Goal: Check status

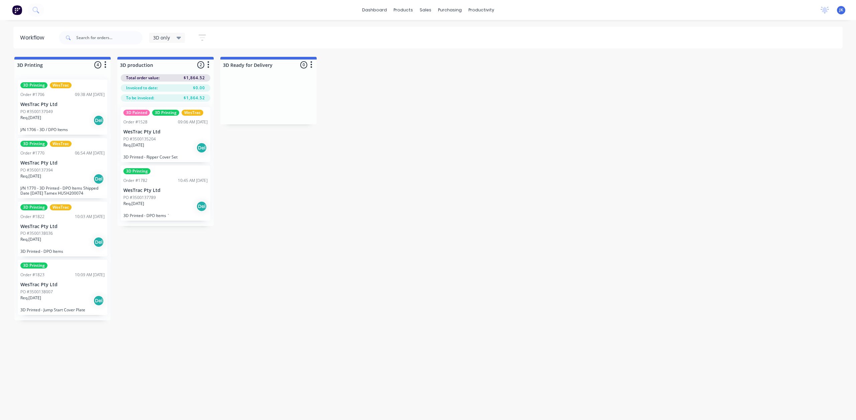
click at [65, 111] on div "PO #3500137049" at bounding box center [62, 112] width 84 height 6
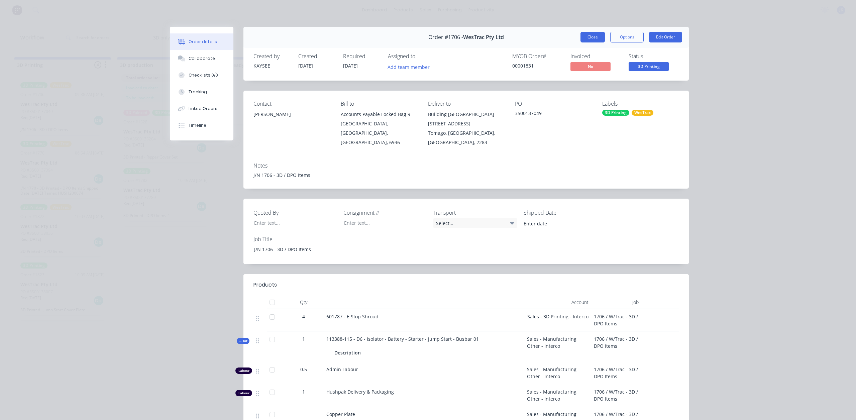
click at [587, 35] on button "Close" at bounding box center [593, 37] width 24 height 11
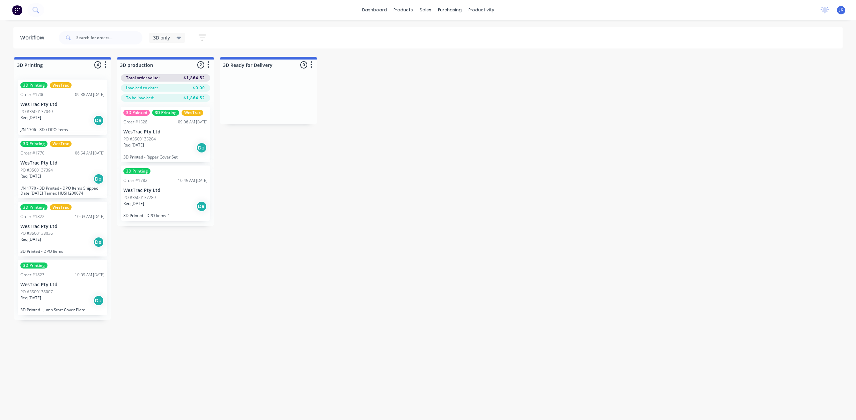
click at [72, 109] on div "PO #3500137049" at bounding box center [62, 112] width 84 height 6
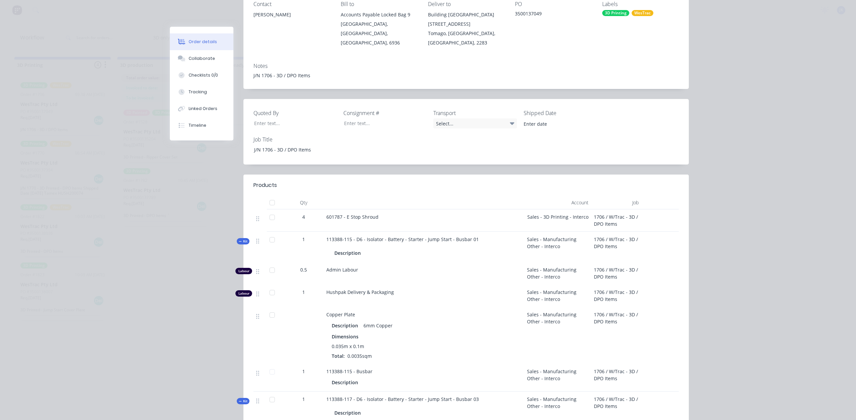
scroll to position [100, 0]
drag, startPoint x: 376, startPoint y: 205, endPoint x: 331, endPoint y: 205, distance: 44.8
click at [331, 213] on div "601787 - E Stop Shroud" at bounding box center [423, 216] width 195 height 7
click at [456, 195] on div at bounding box center [424, 201] width 201 height 13
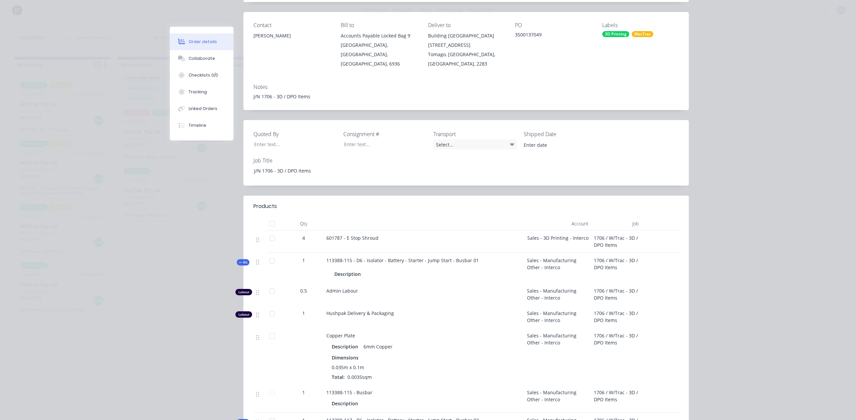
scroll to position [0, 0]
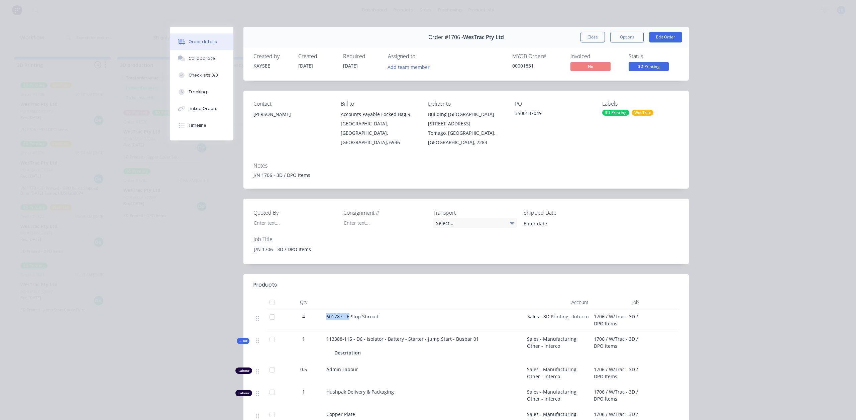
drag, startPoint x: 346, startPoint y: 309, endPoint x: 324, endPoint y: 311, distance: 22.9
click at [324, 311] on div "601787 - E Stop Shroud" at bounding box center [424, 320] width 201 height 22
click at [389, 313] on div "601787 - E Stop Shroud" at bounding box center [423, 316] width 195 height 7
drag, startPoint x: 404, startPoint y: 333, endPoint x: 355, endPoint y: 332, distance: 49.2
click at [359, 331] on div "113388-115 - D6 - Isolator - Battery - Starter - Jump Start - Busbar 01 Descrip…" at bounding box center [424, 346] width 201 height 30
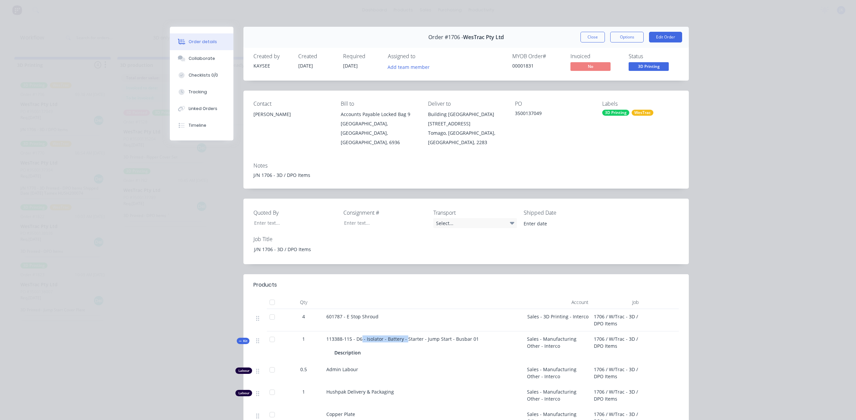
drag, startPoint x: 378, startPoint y: 309, endPoint x: 345, endPoint y: 310, distance: 32.5
click at [345, 313] on div "601787 - E Stop Shroud" at bounding box center [423, 316] width 195 height 7
click at [334, 313] on span "601787 - E Stop Shroud" at bounding box center [352, 316] width 52 height 6
click at [594, 36] on button "Close" at bounding box center [593, 37] width 24 height 11
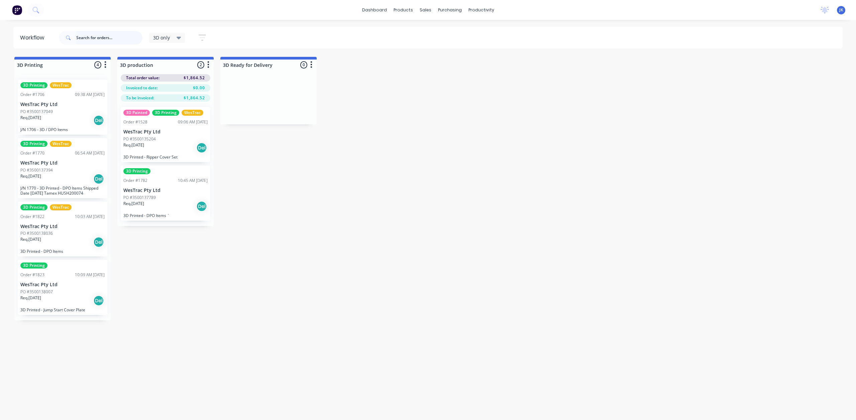
click at [88, 39] on input "text" at bounding box center [109, 37] width 66 height 13
click at [171, 38] on div "3D only" at bounding box center [167, 38] width 28 height 6
click at [171, 86] on button "None" at bounding box center [189, 88] width 71 height 8
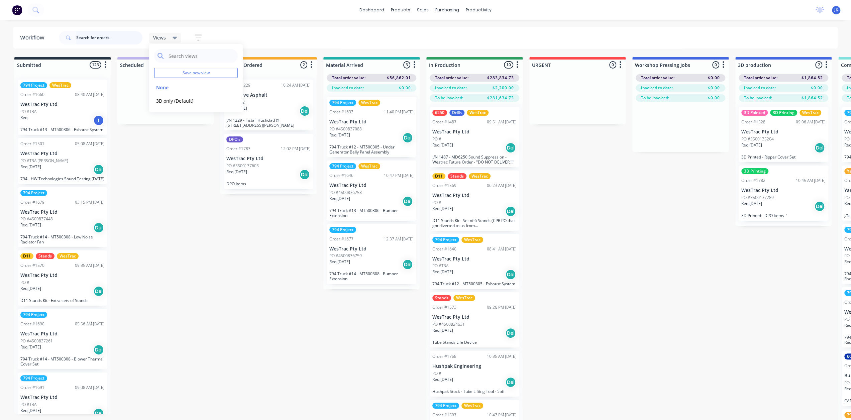
click at [117, 39] on input "text" at bounding box center [109, 37] width 66 height 13
type input "1780"
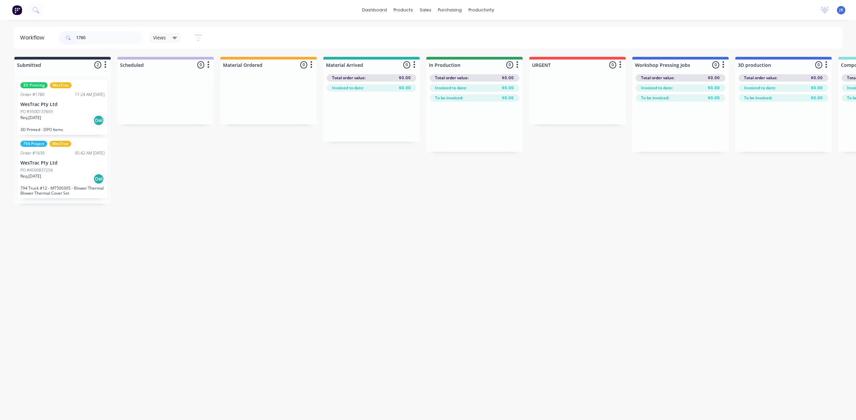
click at [70, 109] on div "PO #3500137693" at bounding box center [62, 112] width 84 height 6
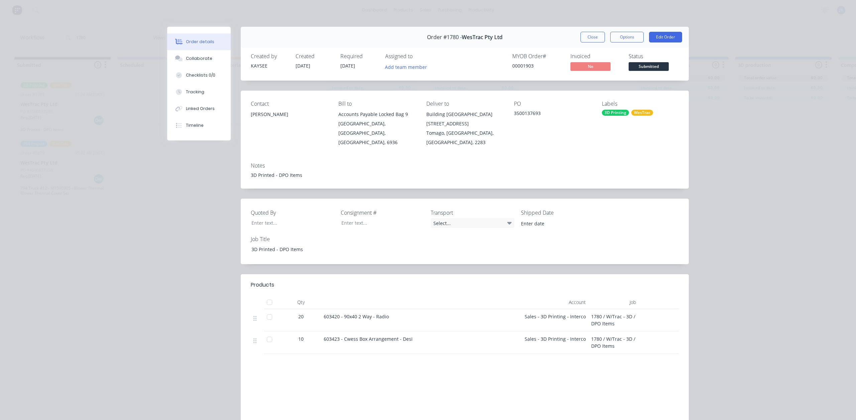
click at [581, 40] on button "Close" at bounding box center [593, 37] width 24 height 11
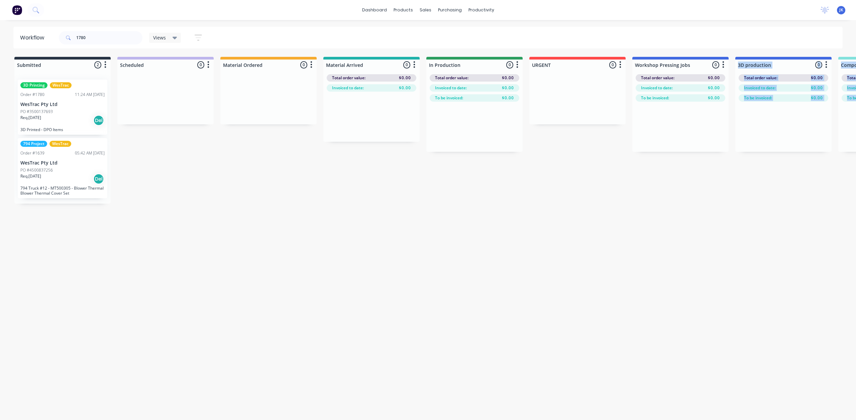
drag, startPoint x: 608, startPoint y: 195, endPoint x: 529, endPoint y: 204, distance: 79.2
click at [529, 204] on div "Workflow 1780 Views Save new view None edit 3D only (Default) edit Show/Hide st…" at bounding box center [428, 217] width 856 height 380
click at [78, 115] on div "Req. [DATE] Del" at bounding box center [62, 120] width 84 height 11
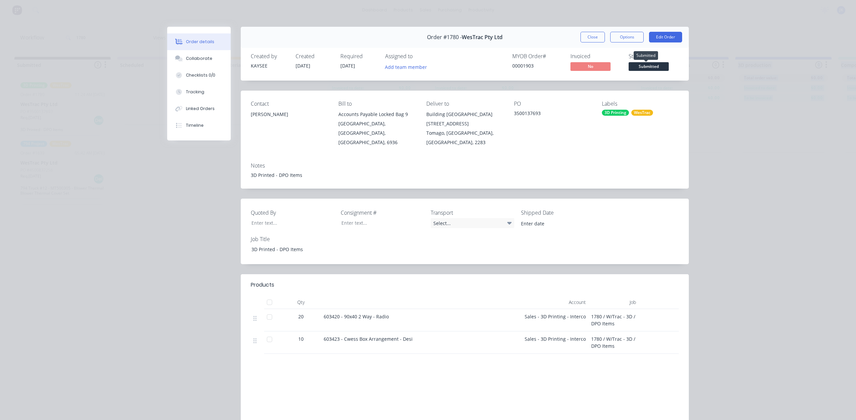
click at [641, 64] on span "Submitted" at bounding box center [649, 66] width 40 height 8
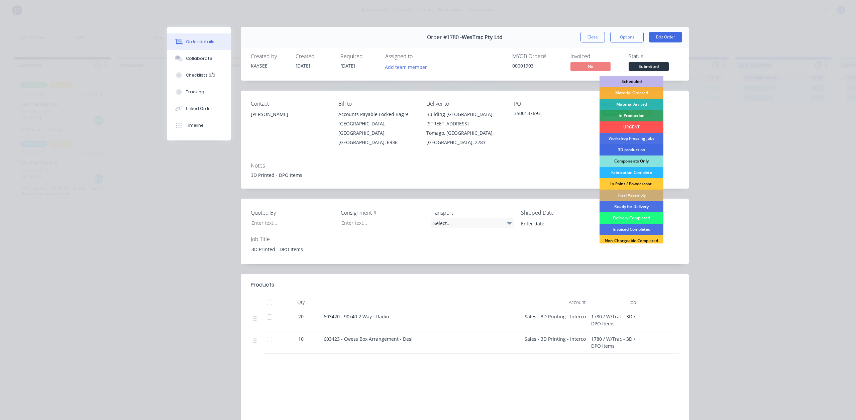
click at [647, 149] on div "3D production" at bounding box center [632, 149] width 64 height 11
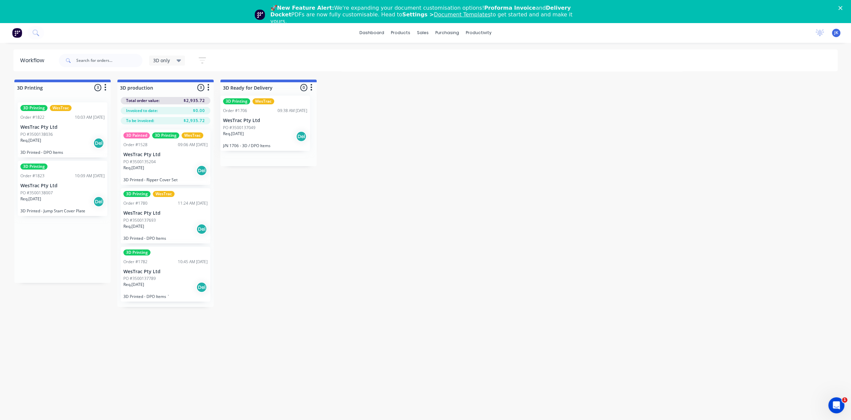
drag, startPoint x: 75, startPoint y: 132, endPoint x: 284, endPoint y: 123, distance: 209.9
